Goal: Navigation & Orientation: Find specific page/section

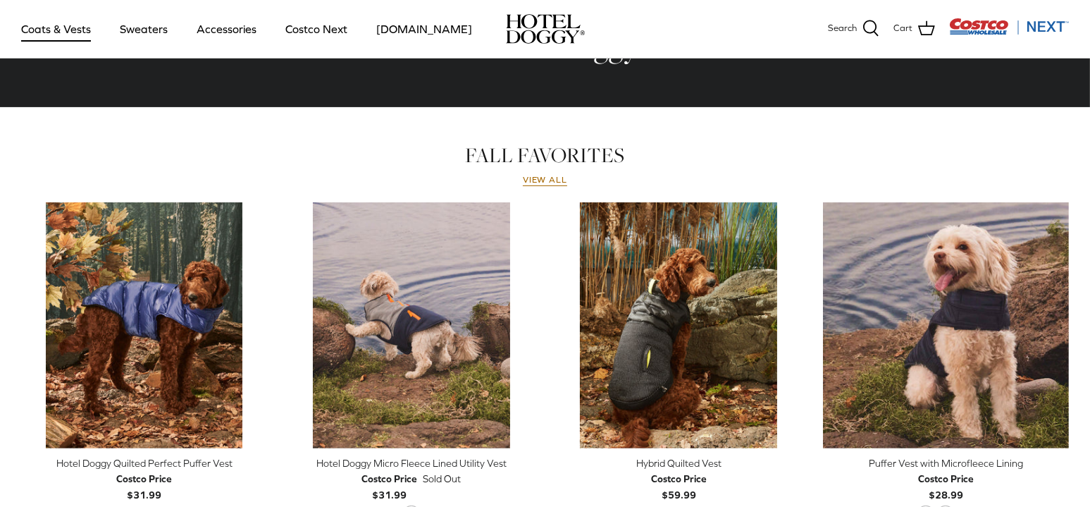
scroll to position [539, 0]
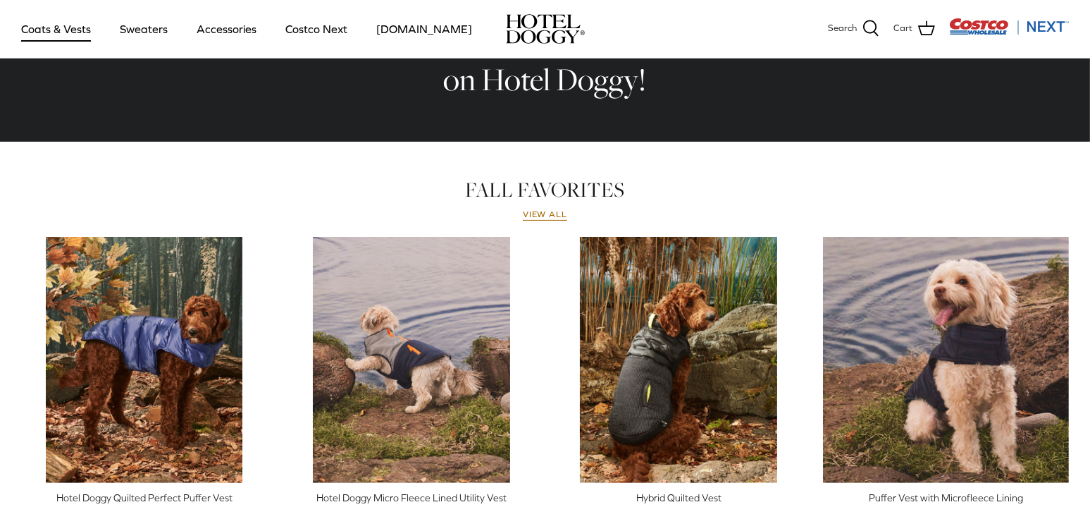
click at [70, 27] on link "Coats & Vests" at bounding box center [55, 29] width 95 height 48
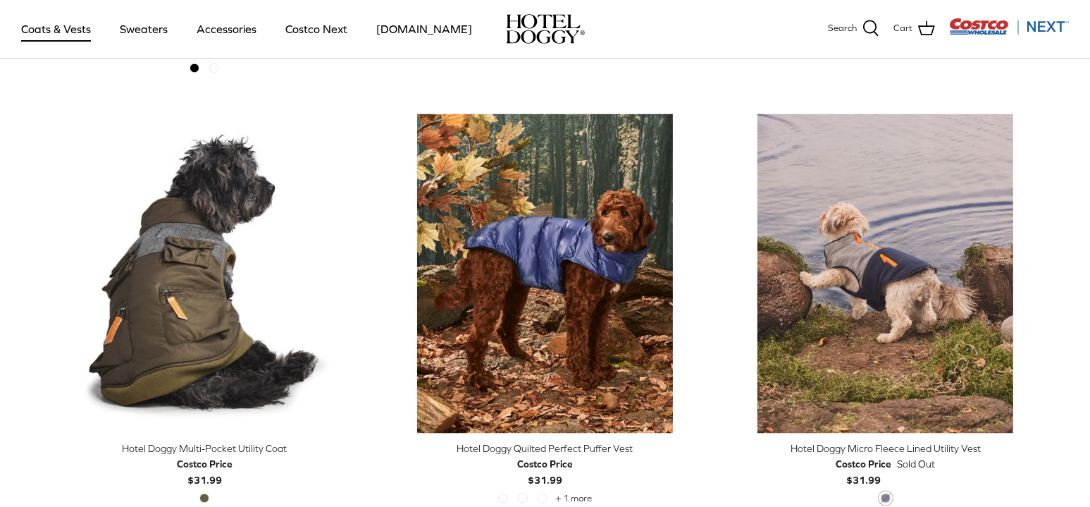
scroll to position [3031, 0]
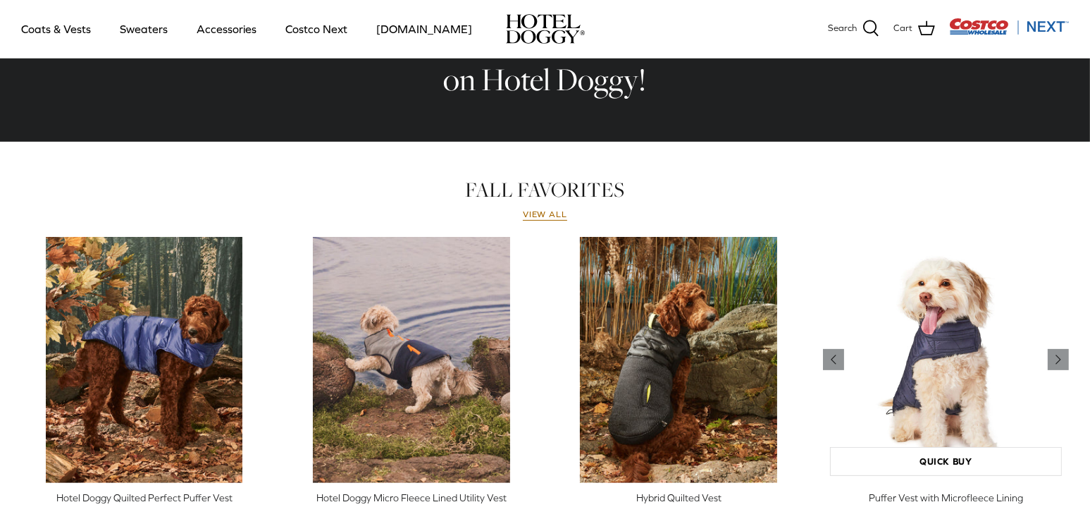
drag, startPoint x: 0, startPoint y: 0, endPoint x: 1069, endPoint y: 271, distance: 1103.0
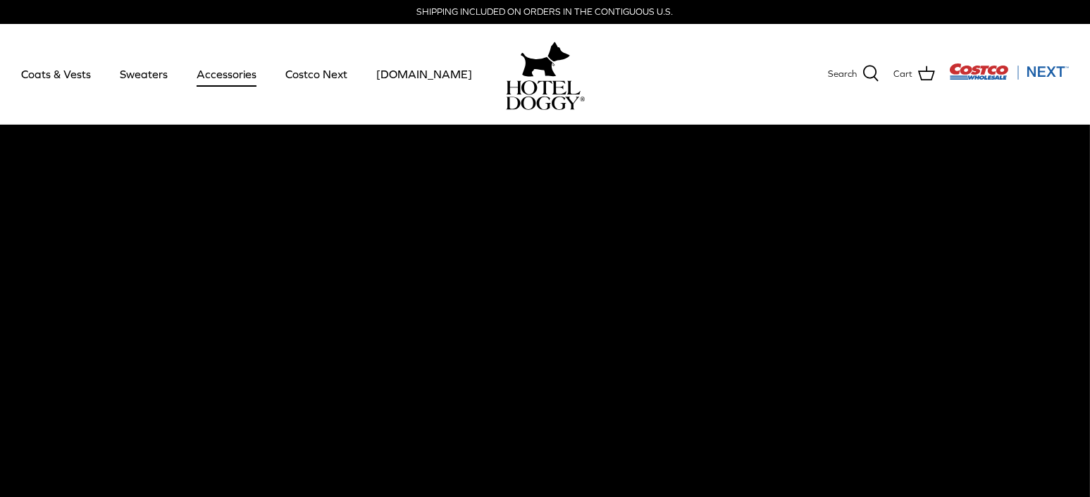
click at [238, 73] on link "Accessories" at bounding box center [226, 74] width 85 height 48
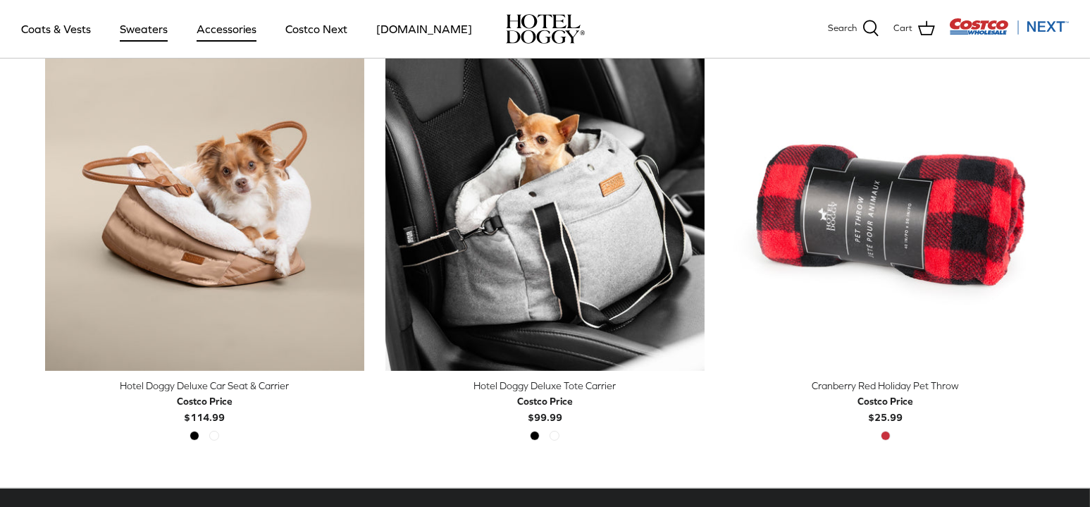
scroll to position [352, 0]
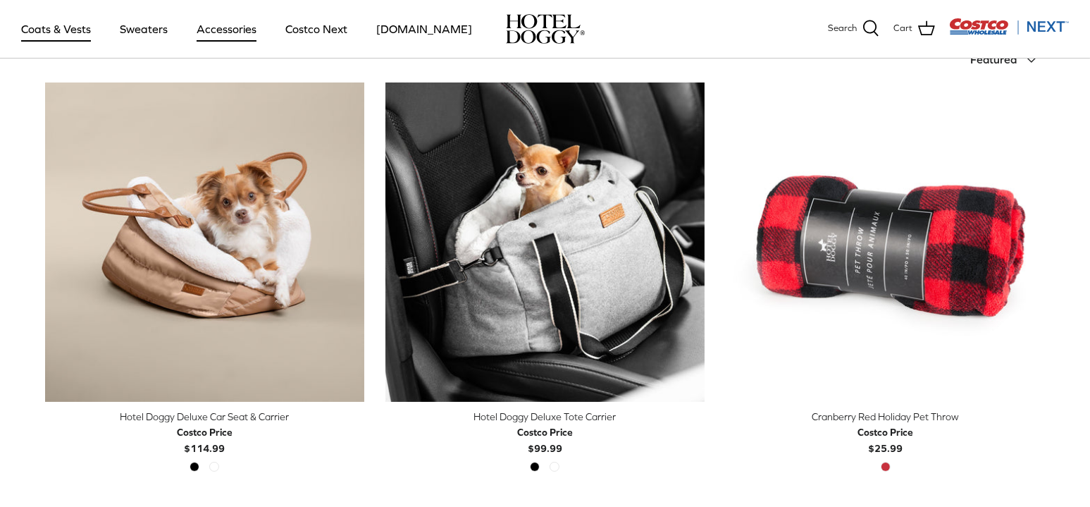
click at [69, 25] on link "Coats & Vests" at bounding box center [55, 29] width 95 height 48
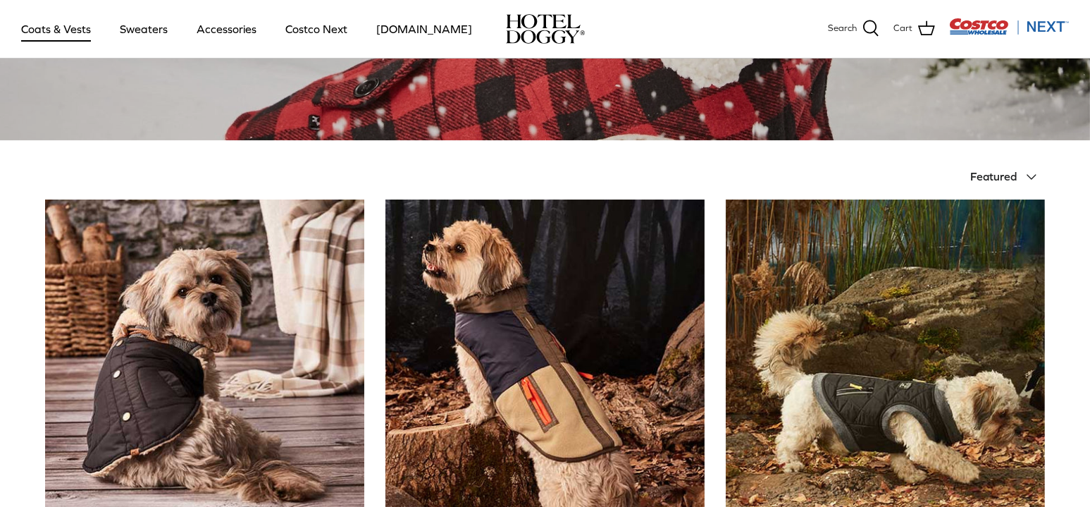
scroll to position [282, 0]
